Goal: Task Accomplishment & Management: Manage account settings

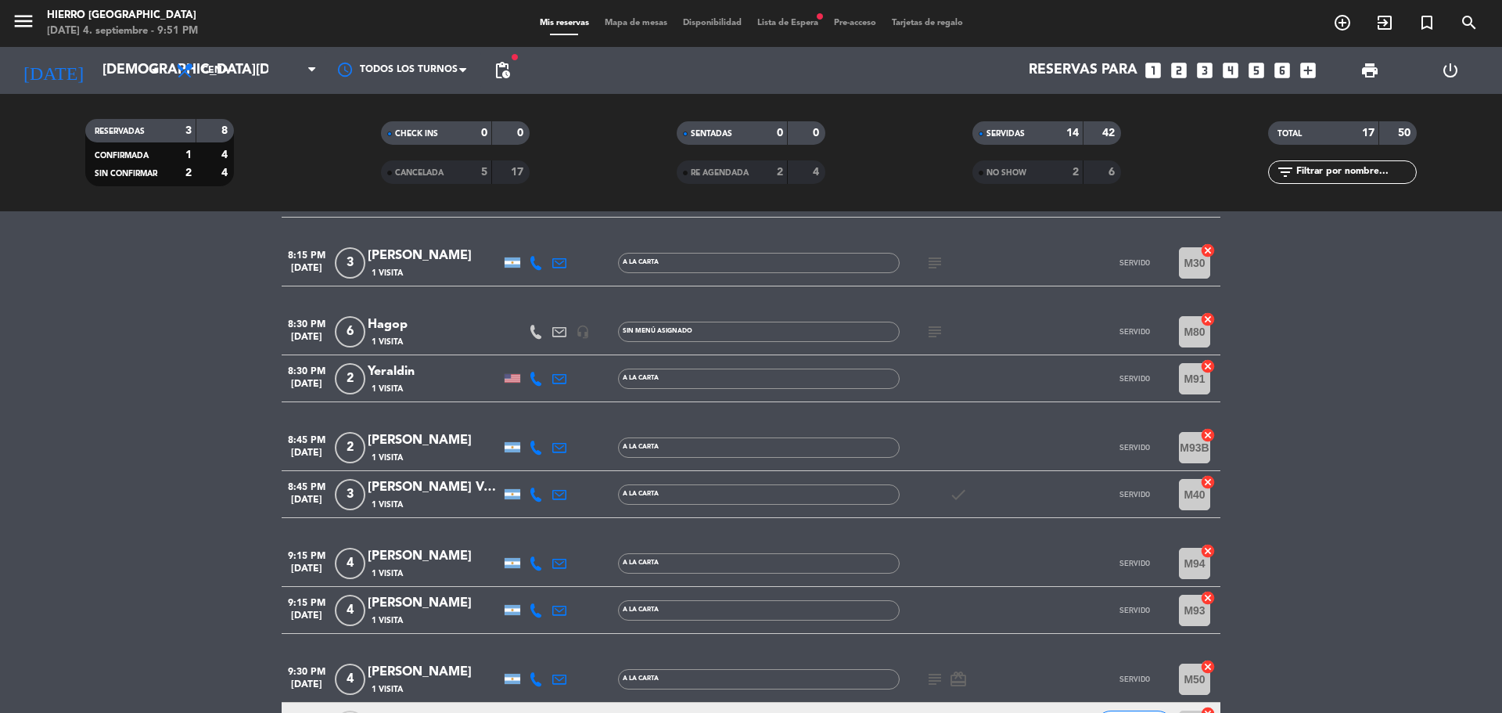
scroll to position [353, 0]
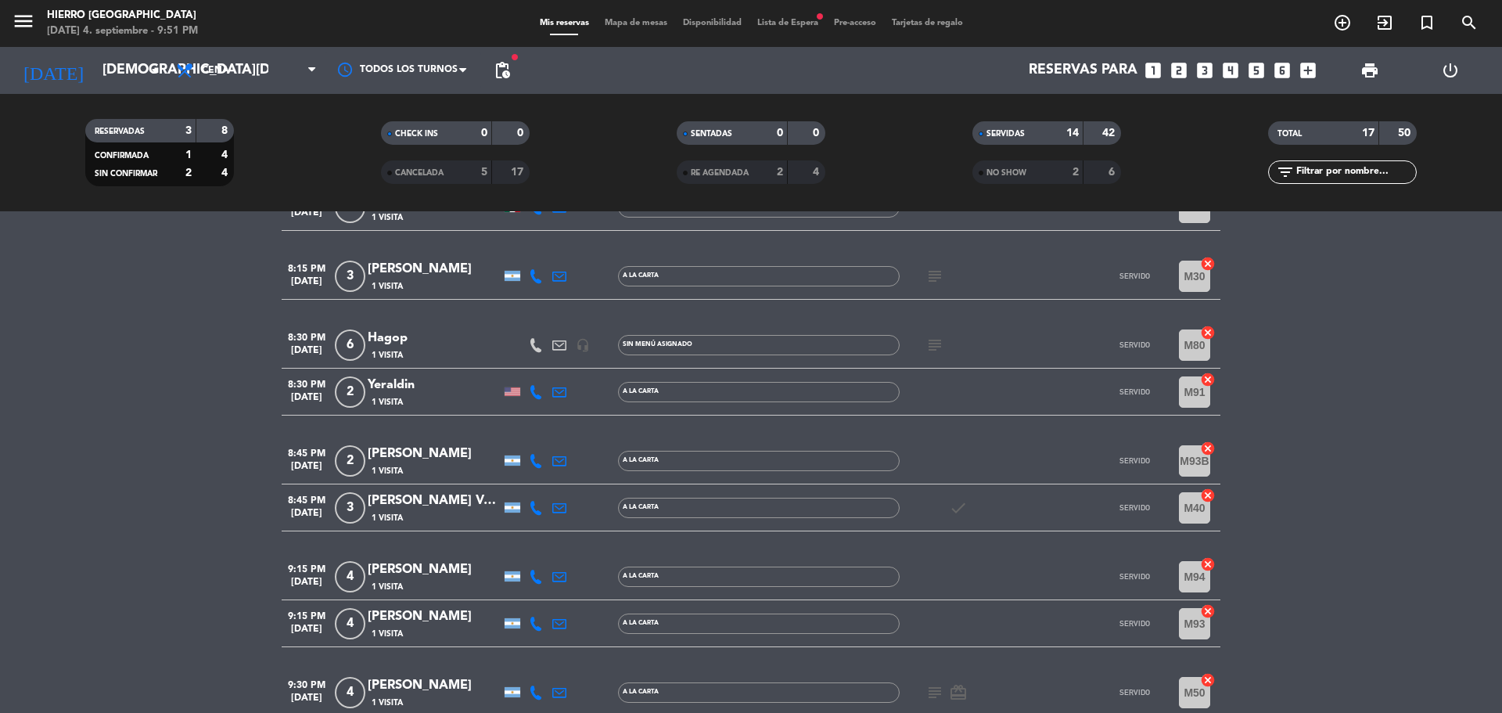
copy div "Hagop"
drag, startPoint x: 435, startPoint y: 339, endPoint x: 210, endPoint y: 347, distance: 224.7
click at [210, 347] on bookings-row "7:00 PM [DATE] 2 [PERSON_NAME] 1 Visita A la carta SERVIDO M42 cancel 7:30 PM […" at bounding box center [751, 438] width 1502 height 1017
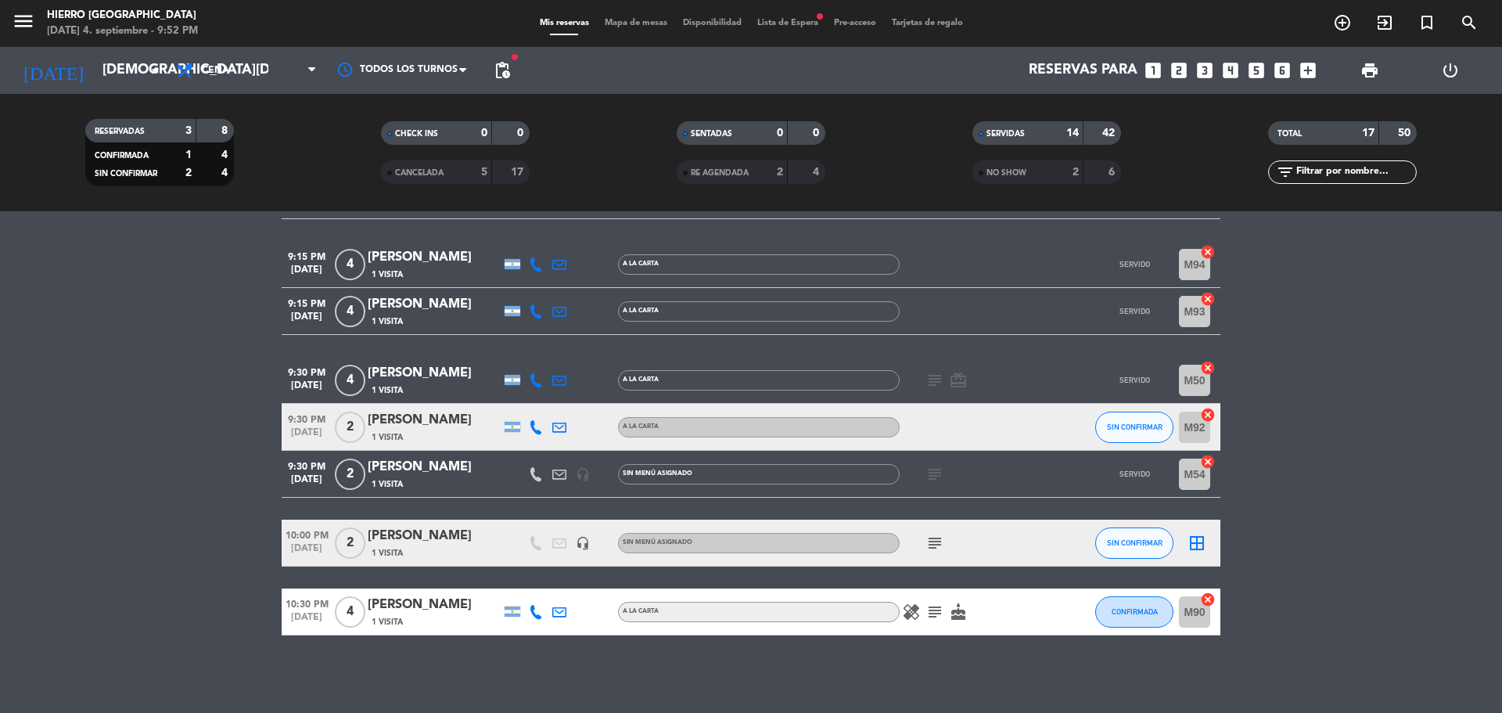
scroll to position [666, 0]
click at [929, 606] on icon "subject" at bounding box center [935, 611] width 19 height 19
click at [938, 541] on icon "subject" at bounding box center [935, 542] width 19 height 19
click at [936, 477] on icon "subject" at bounding box center [935, 473] width 19 height 19
click at [928, 380] on icon "subject" at bounding box center [935, 379] width 19 height 19
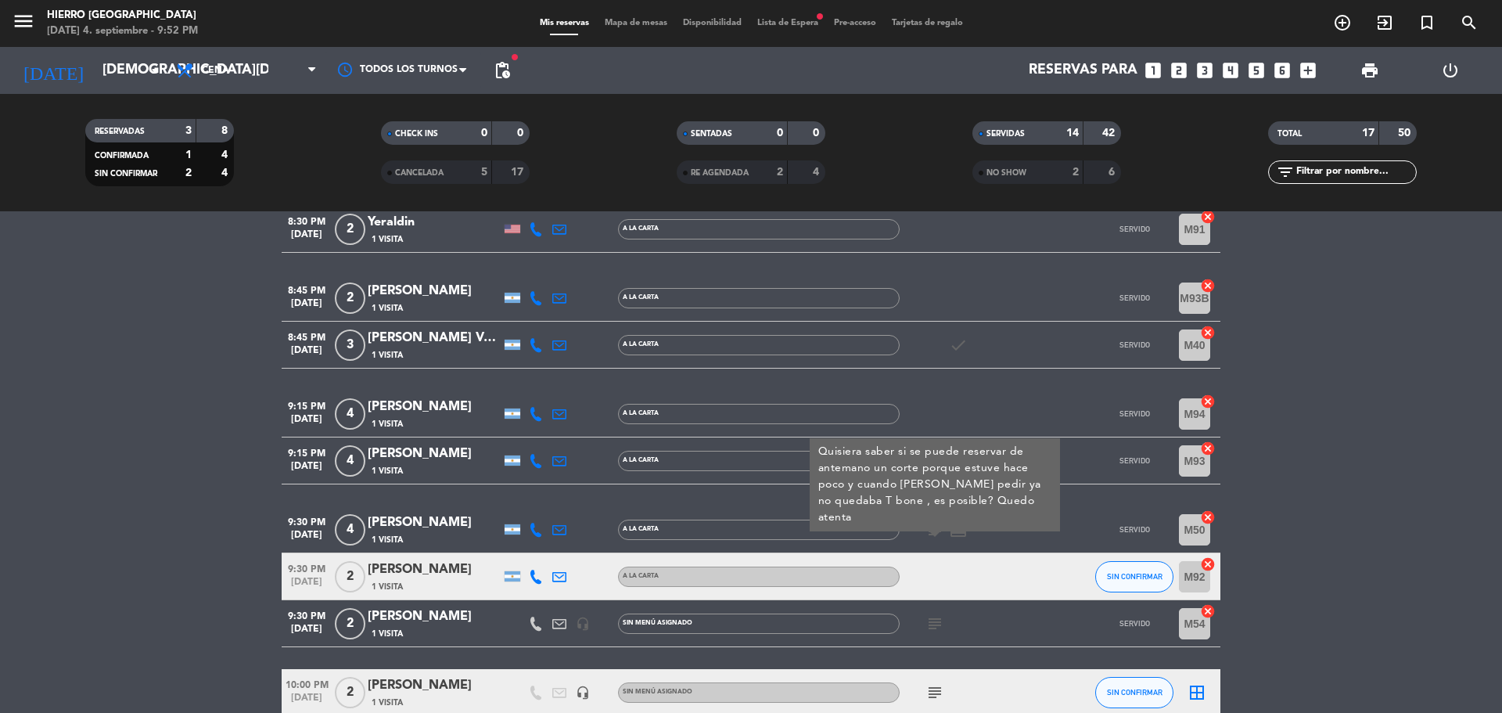
scroll to position [509, 0]
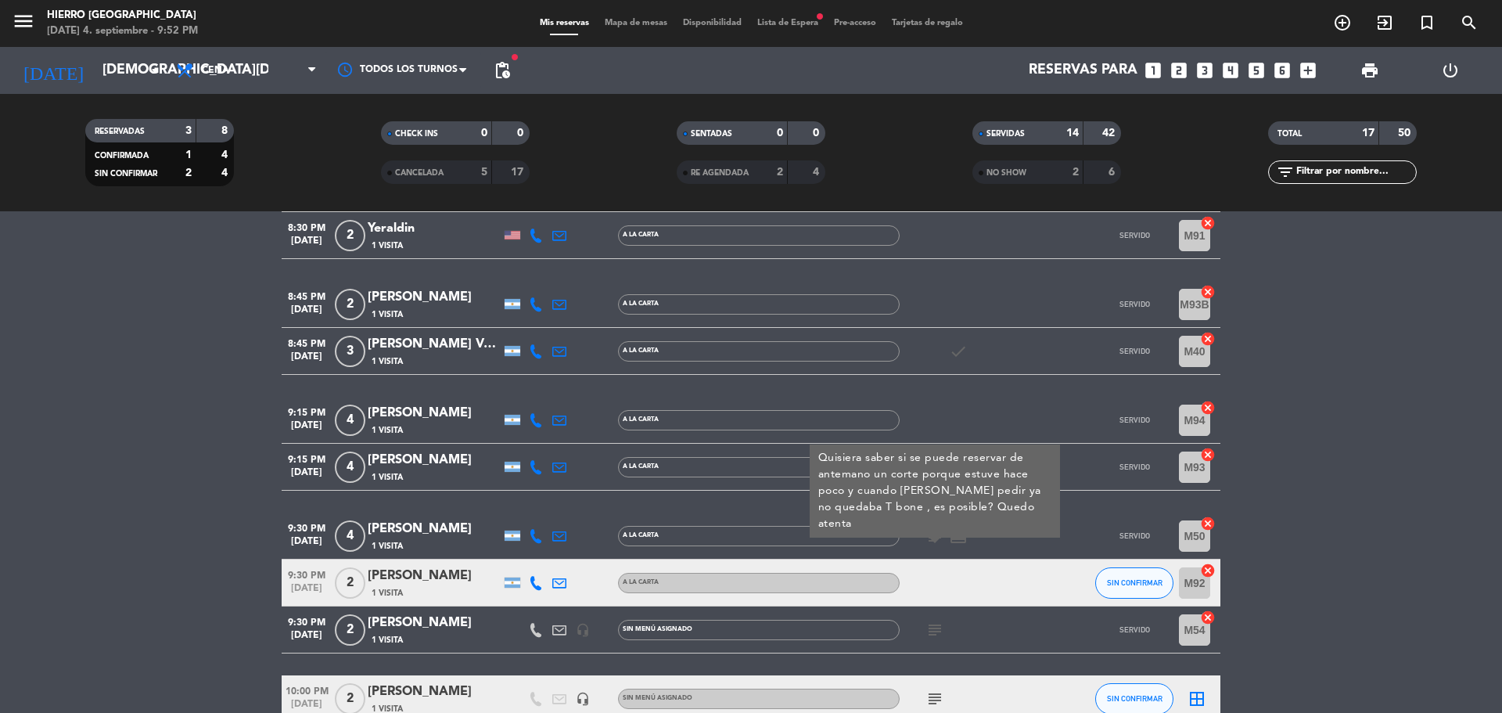
click at [931, 386] on div "7:00 PM [DATE] 2 [PERSON_NAME] 1 Visita A la carta SERVIDO M42 cancel 7:30 PM […" at bounding box center [751, 282] width 939 height 1017
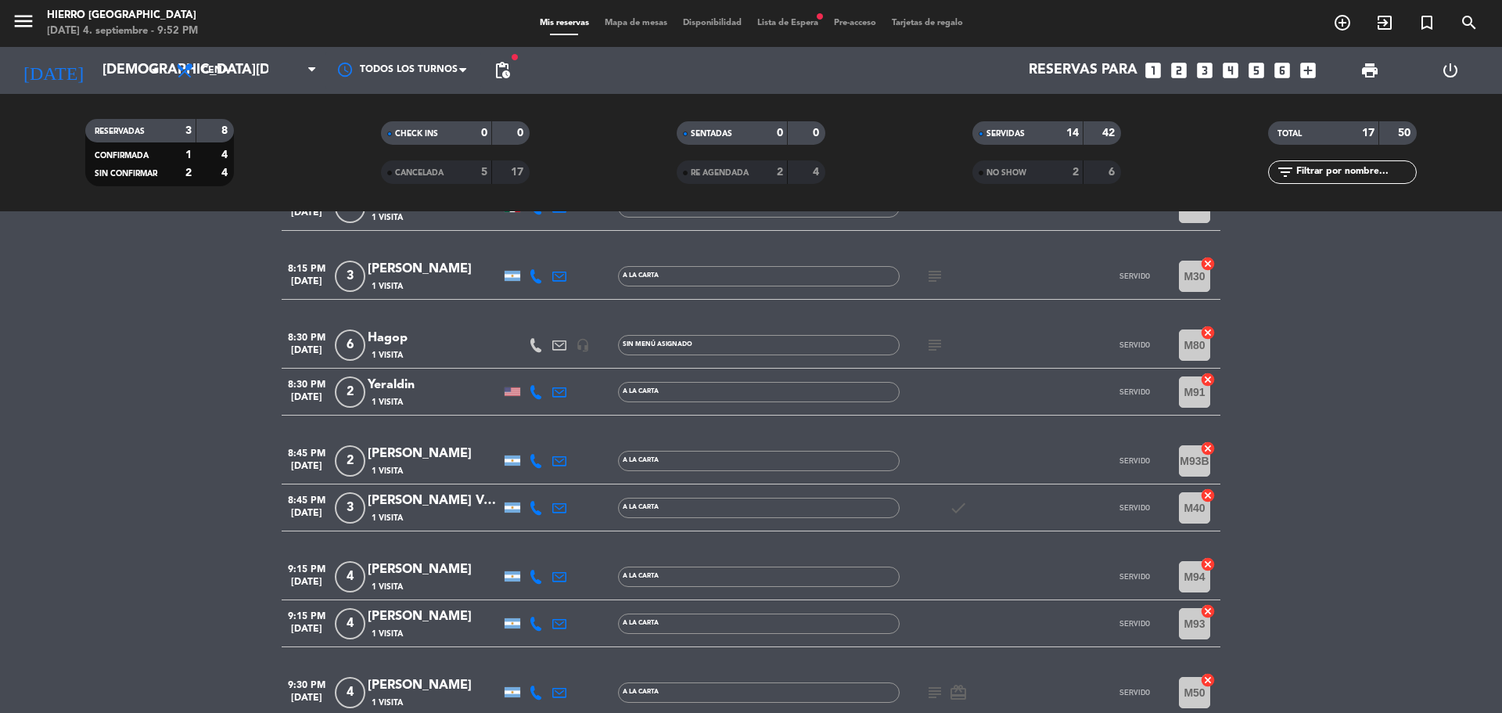
scroll to position [196, 0]
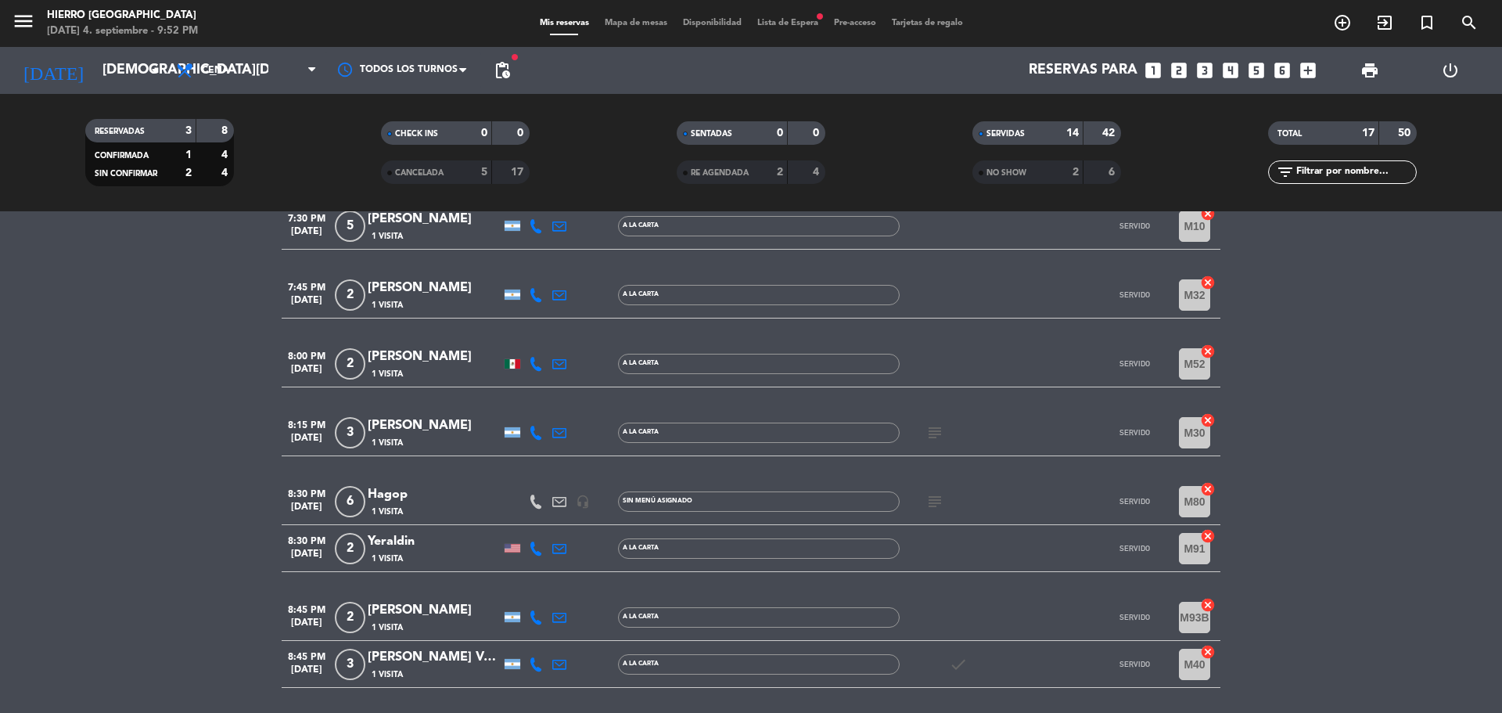
click at [940, 501] on icon "subject" at bounding box center [935, 501] width 19 height 19
click at [936, 437] on icon "subject" at bounding box center [935, 432] width 19 height 19
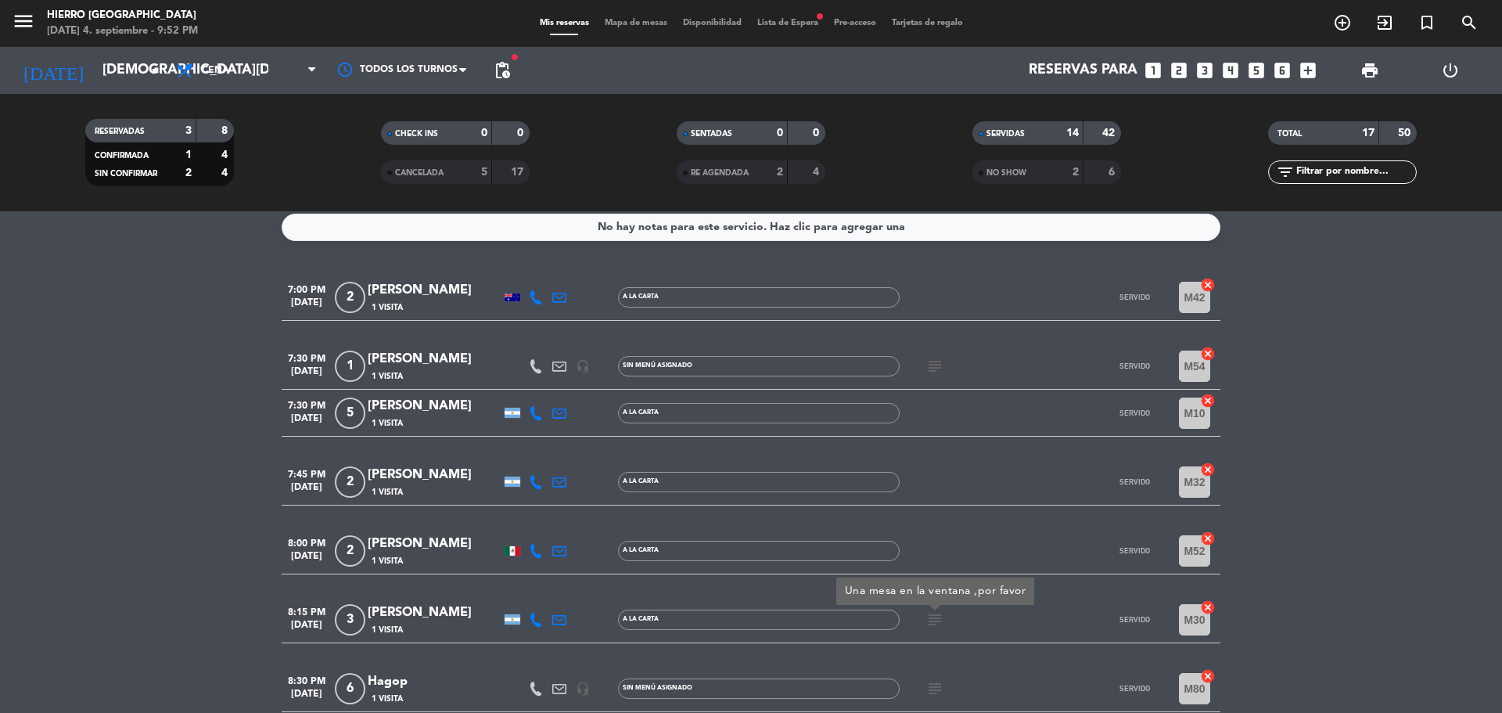
scroll to position [0, 0]
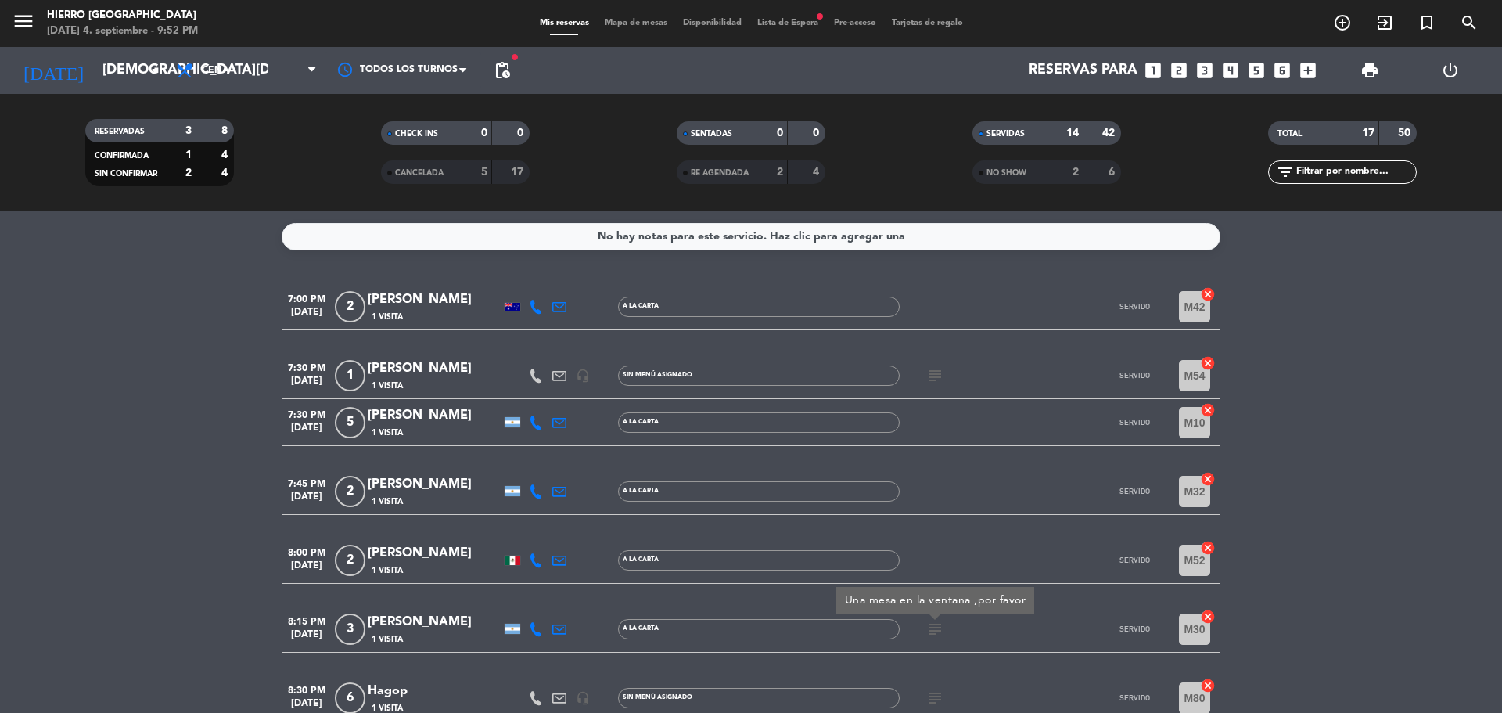
click at [932, 373] on icon "subject" at bounding box center [935, 375] width 19 height 19
